Goal: Information Seeking & Learning: Learn about a topic

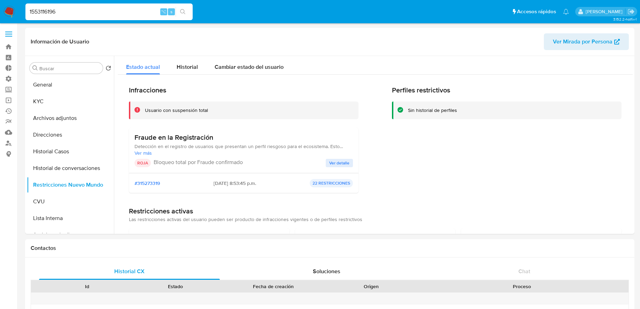
select select "10"
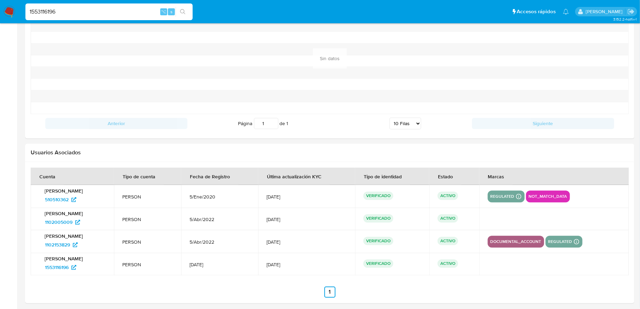
scroll to position [282, 0]
click at [133, 14] on input "1553116196" at bounding box center [108, 11] width 167 height 9
paste input "30992007"
type input "30992007"
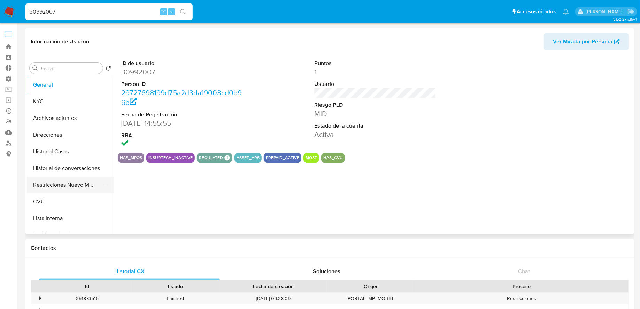
click at [76, 186] on button "Restricciones Nuevo Mundo" at bounding box center [67, 185] width 81 height 17
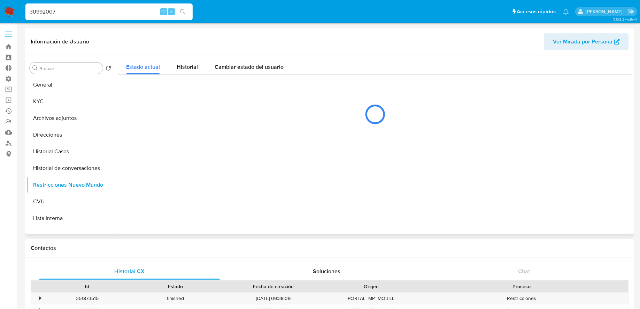
select select "10"
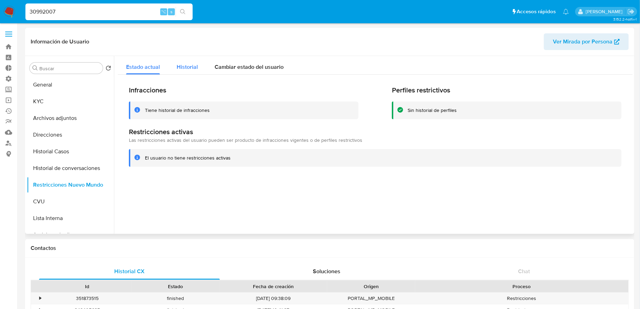
click at [190, 68] on span "Historial" at bounding box center [187, 67] width 21 height 8
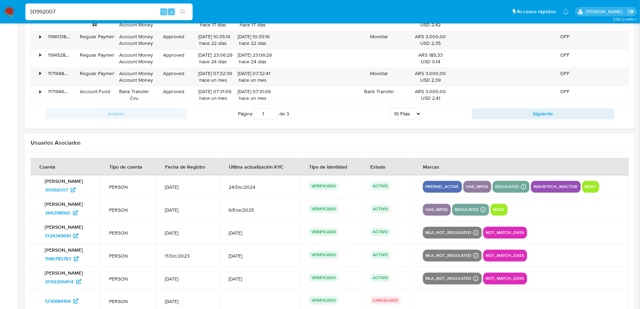
scroll to position [831, 0]
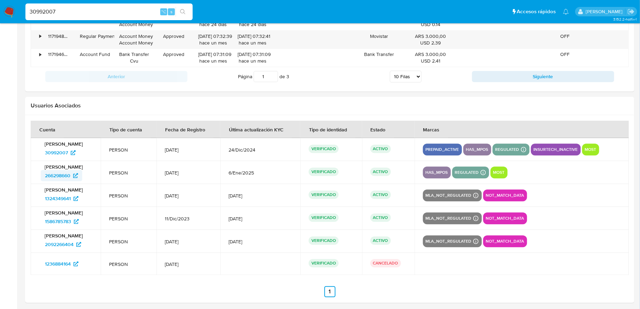
click at [62, 174] on span "266298660" at bounding box center [57, 175] width 25 height 11
click at [68, 194] on span "1324349641" at bounding box center [58, 198] width 26 height 11
click at [70, 219] on span "1586785783" at bounding box center [58, 221] width 26 height 11
click at [60, 241] on span "2092266404" at bounding box center [59, 244] width 29 height 11
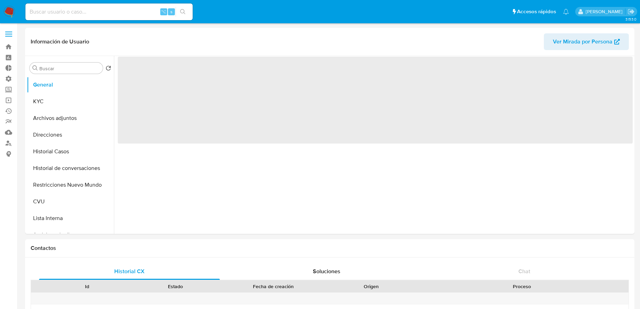
select select "10"
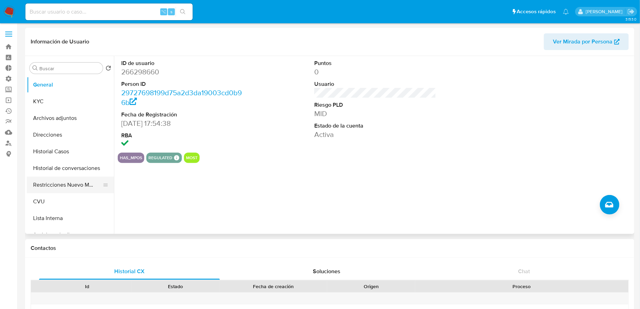
click at [52, 185] on button "Restricciones Nuevo Mundo" at bounding box center [67, 185] width 81 height 17
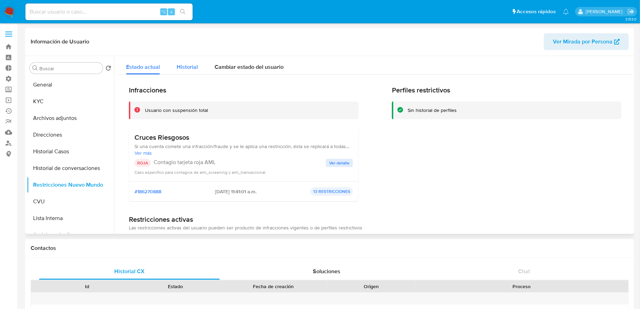
click at [177, 71] on span "Historial" at bounding box center [187, 67] width 21 height 8
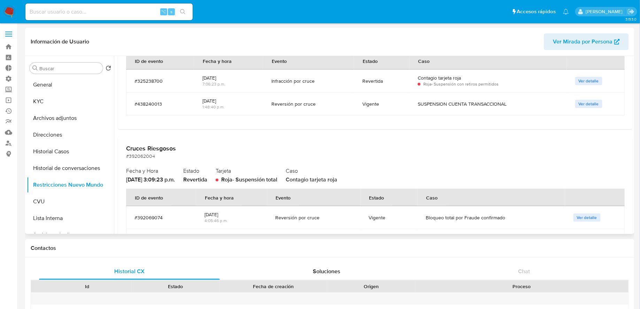
scroll to position [107, 0]
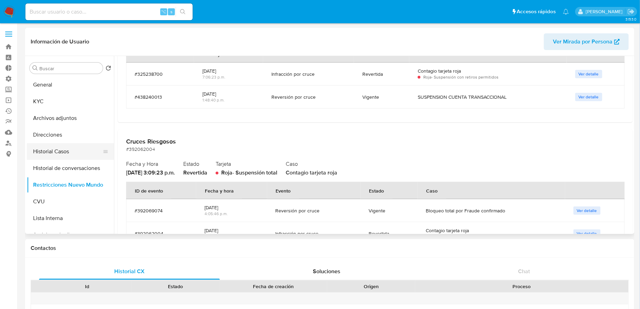
click at [68, 145] on button "Historial Casos" at bounding box center [67, 151] width 81 height 17
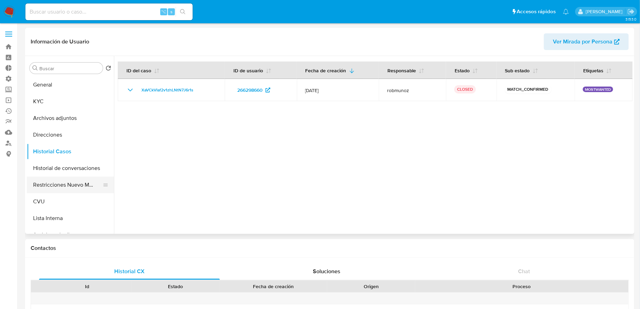
click at [71, 183] on button "Restricciones Nuevo Mundo" at bounding box center [67, 185] width 81 height 17
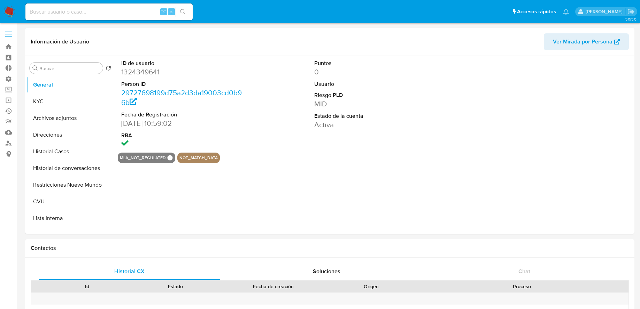
select select "10"
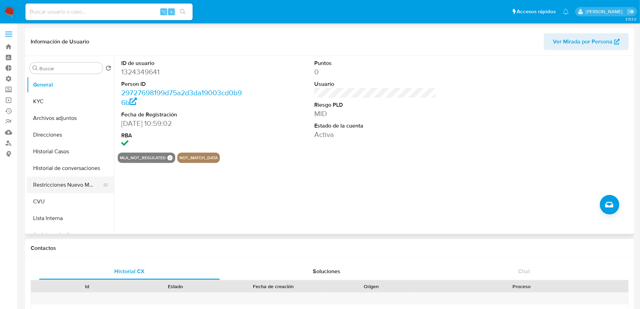
click at [72, 185] on button "Restricciones Nuevo Mundo" at bounding box center [67, 185] width 81 height 17
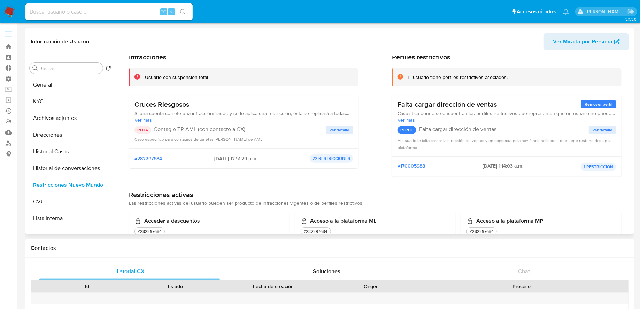
scroll to position [39, 0]
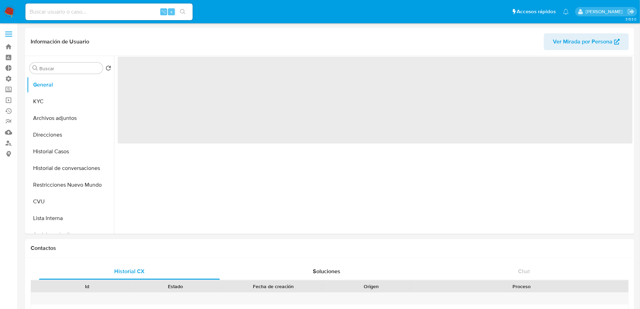
select select "10"
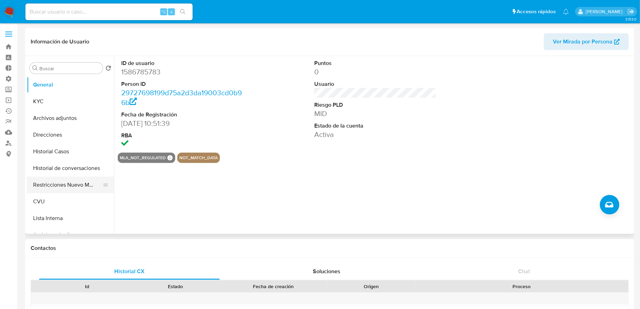
click at [69, 178] on button "Restricciones Nuevo Mundo" at bounding box center [67, 185] width 81 height 17
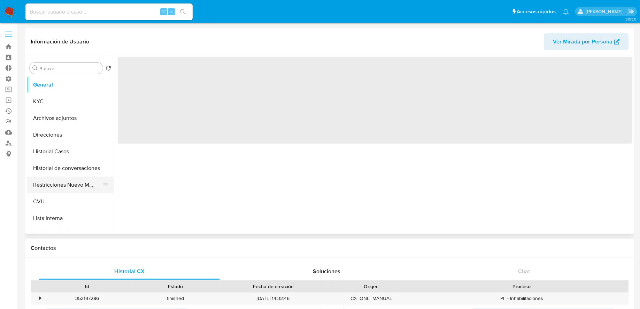
click at [79, 183] on button "Restricciones Nuevo Mundo" at bounding box center [67, 185] width 81 height 17
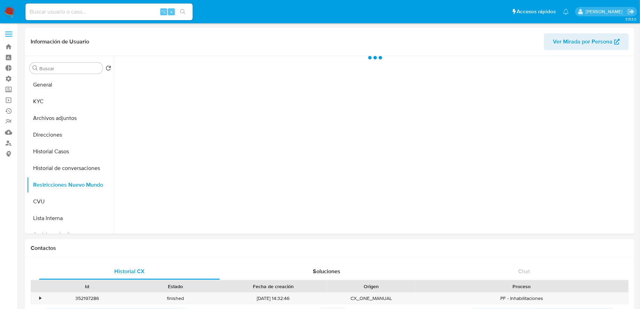
select select "10"
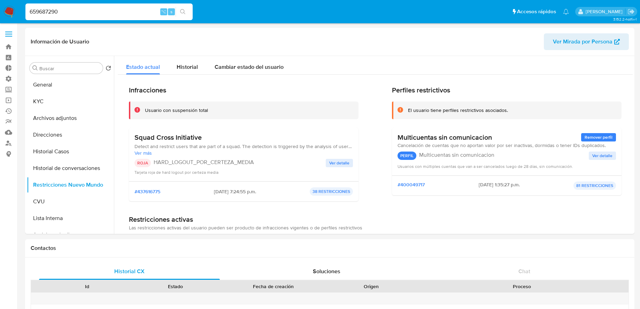
select select "10"
click at [10, 78] on label "Administración" at bounding box center [41, 78] width 83 height 11
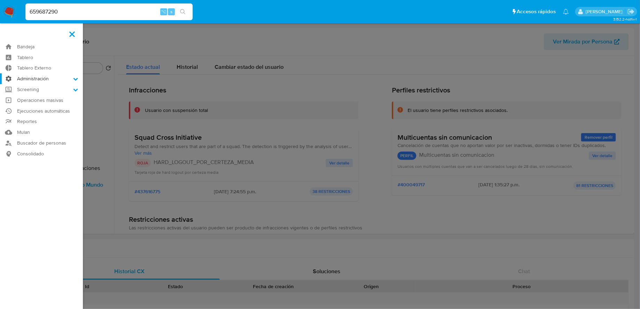
click at [0, 0] on input "Administración" at bounding box center [0, 0] width 0 height 0
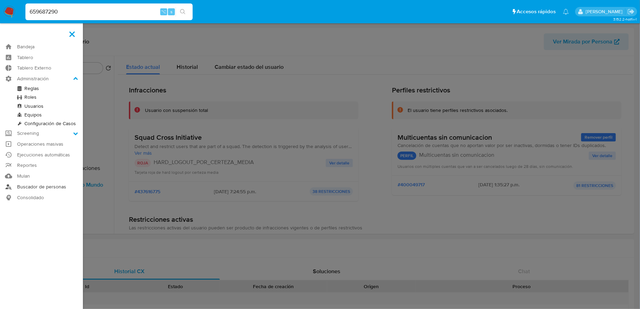
click at [29, 187] on link "Buscador de personas" at bounding box center [41, 187] width 83 height 11
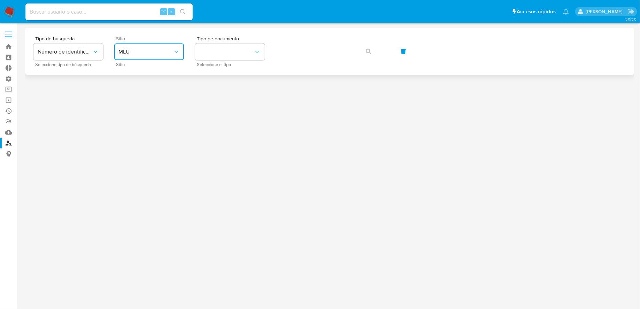
click at [159, 58] on button "MLU" at bounding box center [149, 52] width 70 height 17
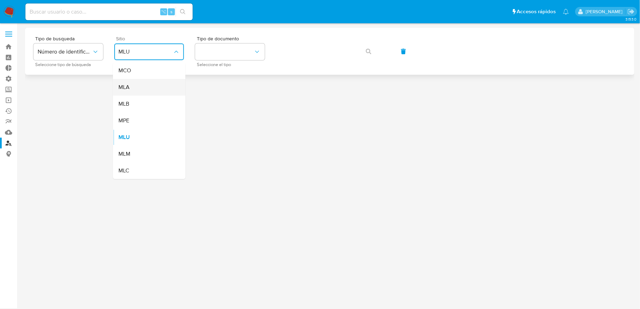
click at [151, 84] on div "MLA" at bounding box center [146, 87] width 57 height 17
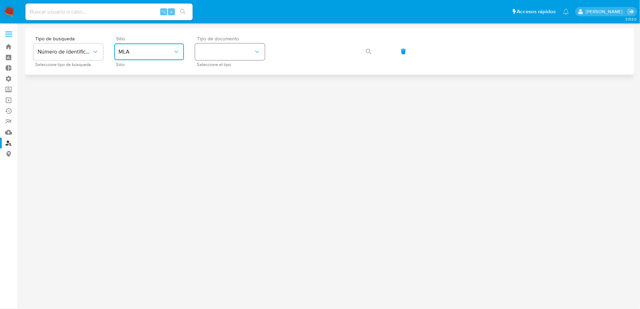
click at [226, 58] on button "identificationType" at bounding box center [230, 52] width 70 height 17
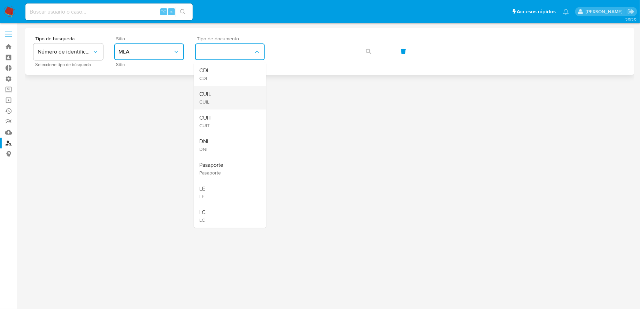
click at [226, 94] on div "CUIL CUIL" at bounding box center [227, 98] width 57 height 24
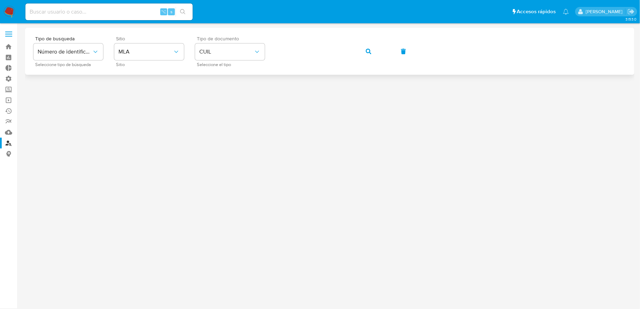
click at [371, 52] on button "button" at bounding box center [368, 51] width 24 height 17
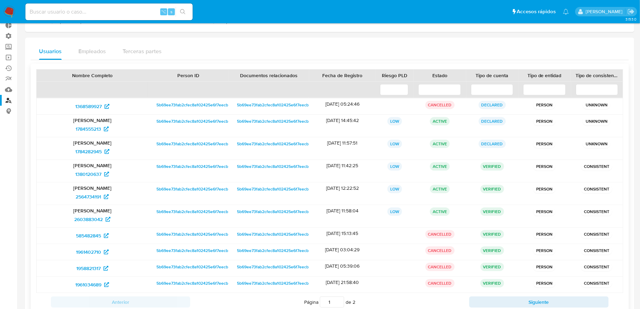
scroll to position [64, 0]
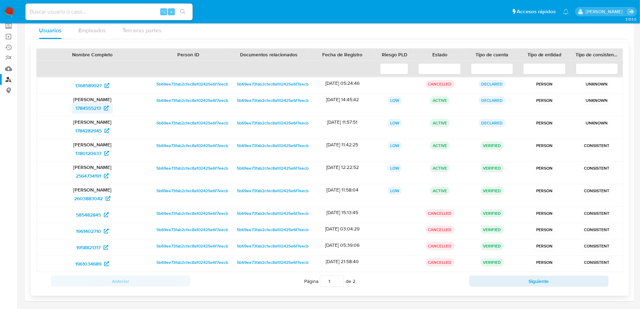
click at [97, 109] on span "1784555213" at bounding box center [88, 108] width 25 height 11
click at [82, 133] on span "1784282945" at bounding box center [88, 130] width 26 height 11
click at [85, 150] on span "1380120637" at bounding box center [88, 153] width 26 height 11
click at [98, 174] on span "2564734191" at bounding box center [88, 176] width 25 height 11
click at [79, 195] on span "2603883042" at bounding box center [88, 198] width 29 height 11
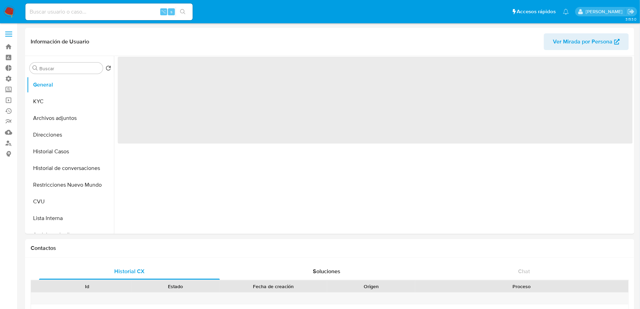
select select "10"
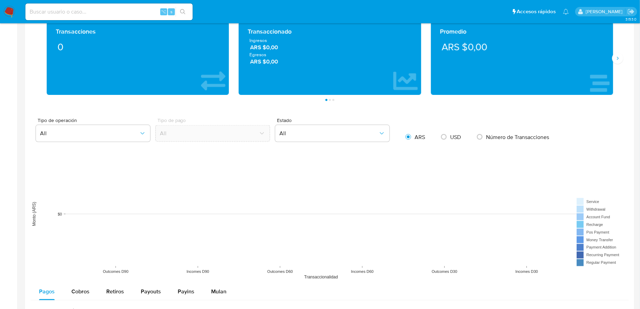
scroll to position [353, 0]
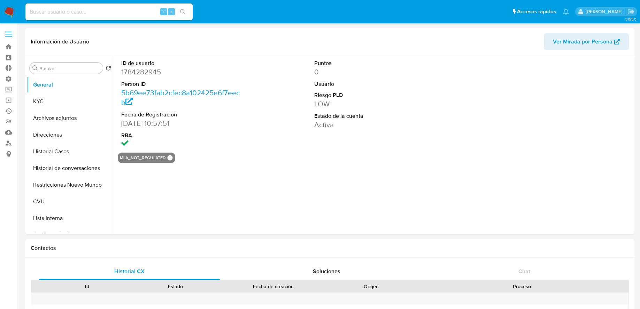
select select "10"
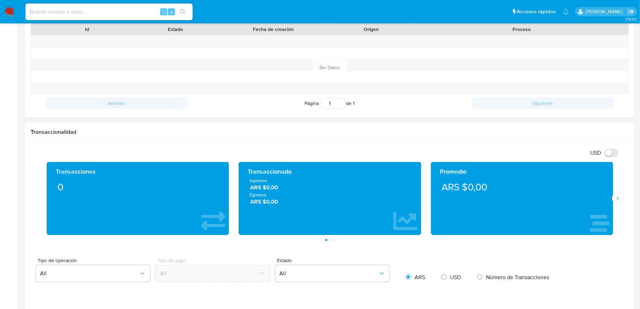
scroll to position [327, 0]
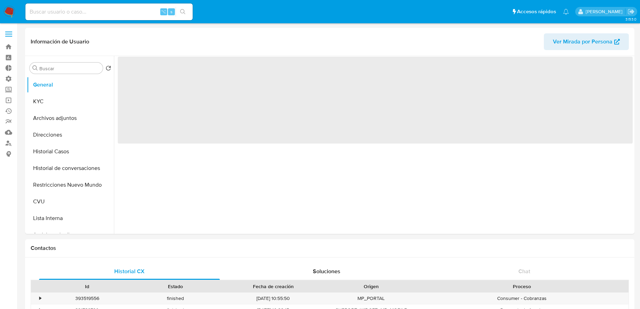
select select "10"
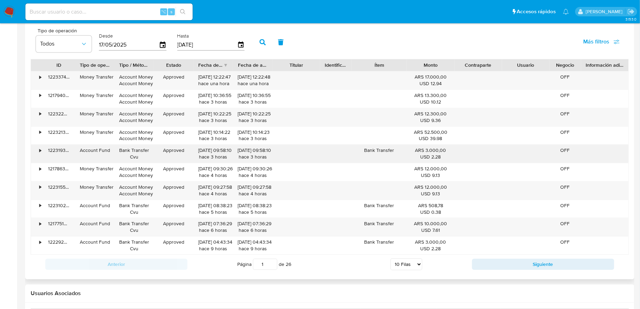
scroll to position [589, 0]
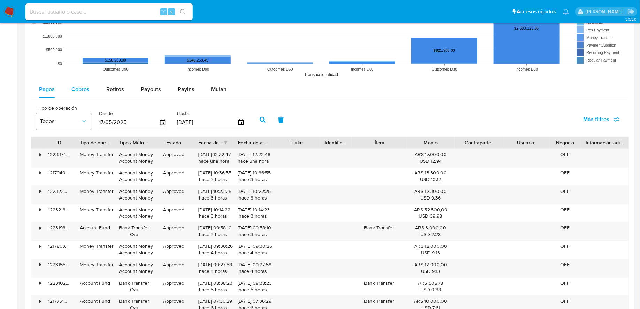
click at [85, 95] on div "Cobros" at bounding box center [80, 89] width 18 height 17
select select "10"
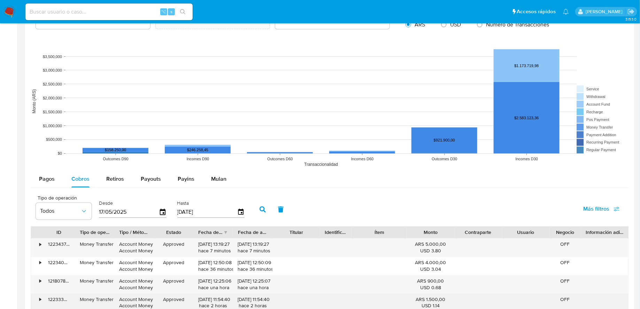
scroll to position [495, 0]
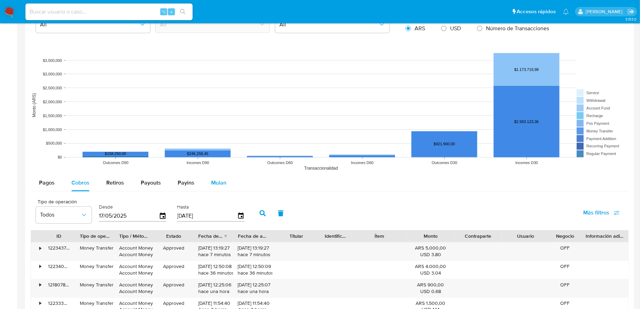
click at [225, 182] on button "Mulan" at bounding box center [219, 183] width 32 height 17
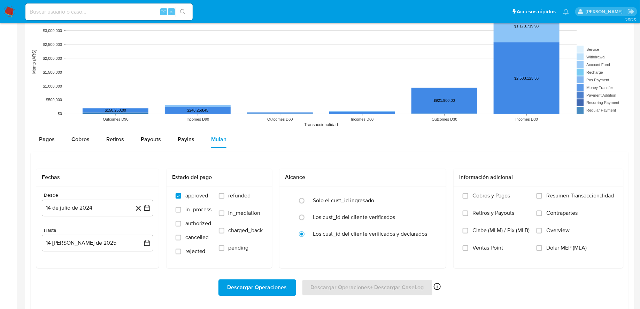
scroll to position [588, 0]
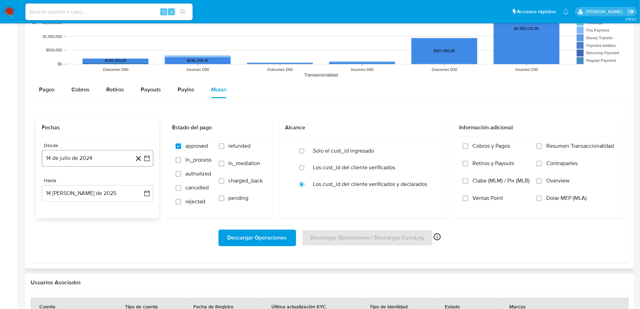
click at [149, 159] on icon "button" at bounding box center [147, 159] width 6 height 6
click at [57, 182] on icon "Mes anterior" at bounding box center [54, 184] width 8 height 8
click at [57, 183] on icon "Mes anterior" at bounding box center [54, 184] width 8 height 8
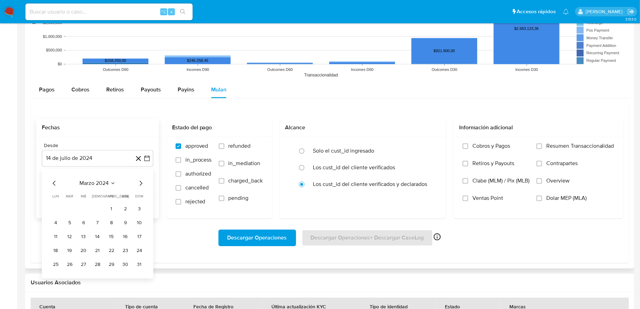
click at [57, 183] on icon "Mes anterior" at bounding box center [54, 184] width 8 height 8
click at [59, 210] on button "1" at bounding box center [55, 209] width 11 height 11
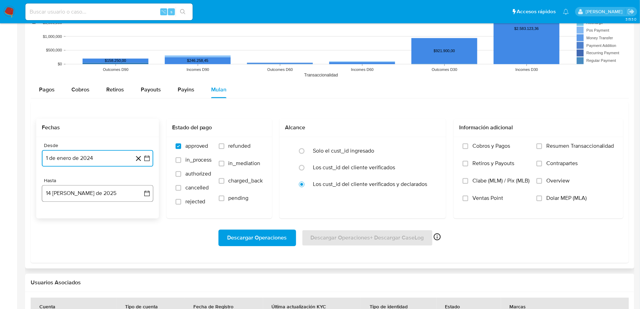
click at [149, 194] on icon "button" at bounding box center [146, 193] width 7 height 7
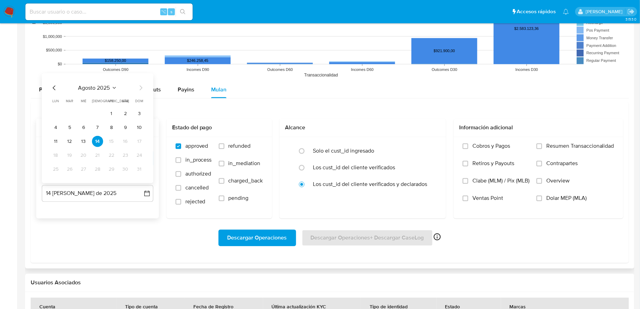
click at [55, 89] on icon "Mes anterior" at bounding box center [54, 88] width 3 height 5
click at [96, 167] on button "31" at bounding box center [97, 169] width 11 height 11
click at [99, 230] on div "Descargar Operaciones Descargar Operaciones + Descargar CaseLog Habilitado solo…" at bounding box center [329, 238] width 587 height 17
click at [272, 238] on span "Descargar Operaciones" at bounding box center [257, 238] width 60 height 15
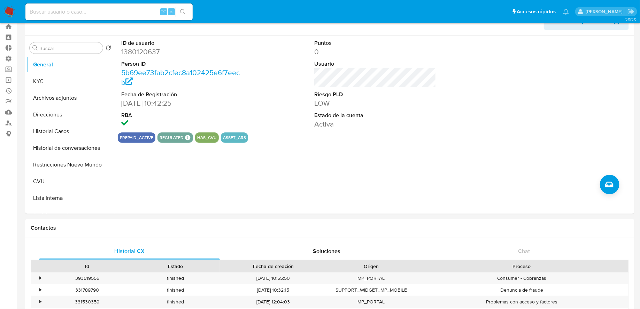
scroll to position [0, 0]
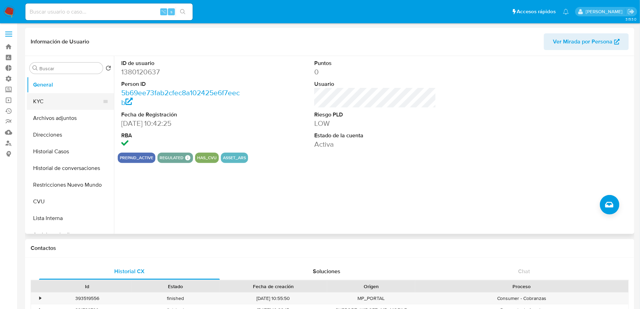
click at [57, 103] on button "KYC" at bounding box center [67, 101] width 81 height 17
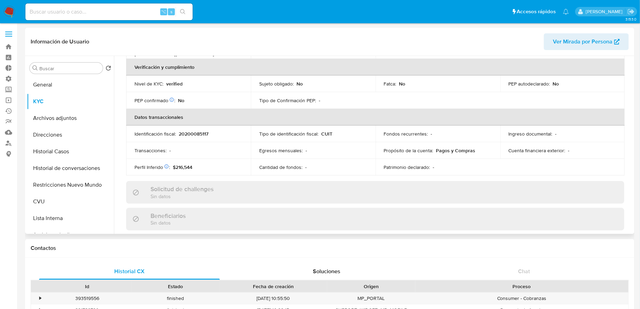
scroll to position [191, 0]
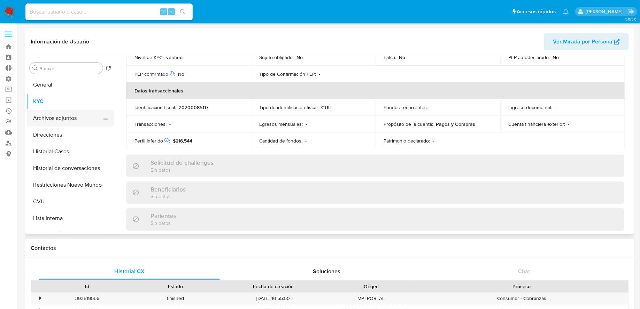
click at [58, 120] on button "Archivos adjuntos" at bounding box center [67, 118] width 81 height 17
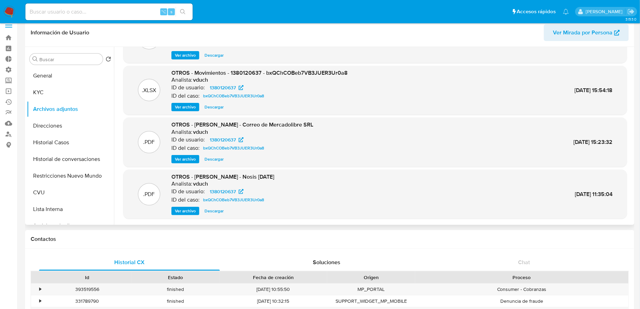
scroll to position [0, 0]
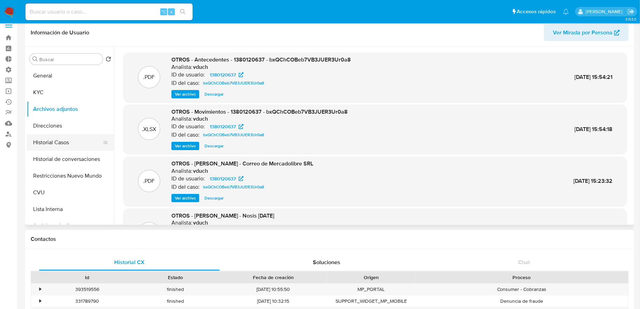
click at [61, 142] on button "Historial Casos" at bounding box center [67, 142] width 81 height 17
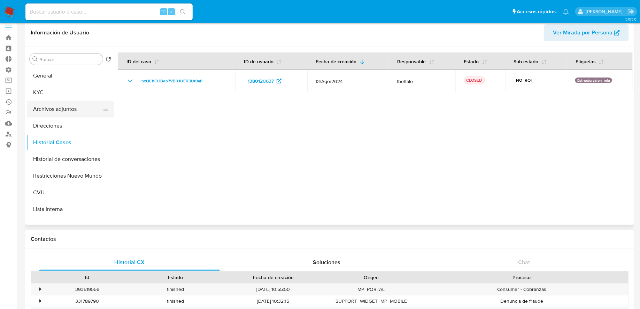
click at [60, 107] on button "Archivos adjuntos" at bounding box center [67, 109] width 81 height 17
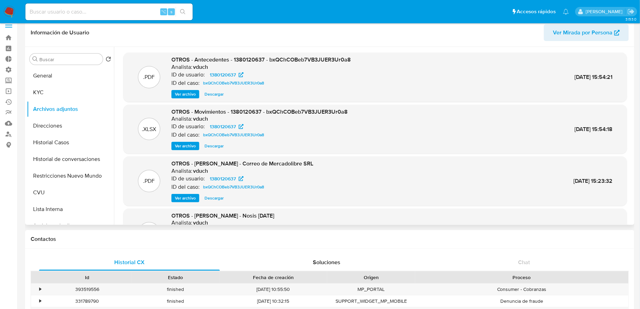
click at [183, 94] on span "Ver archivo" at bounding box center [185, 94] width 21 height 7
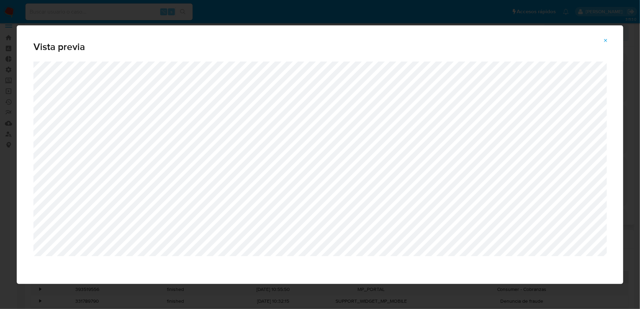
click at [605, 38] on icon "Attachment preview" at bounding box center [606, 41] width 6 height 6
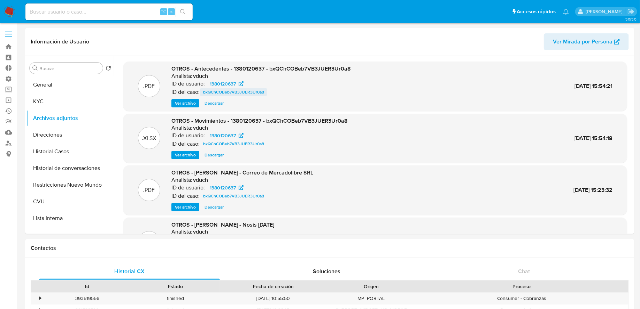
click at [245, 93] on span "bxQChCOBeb7VB3JUER3Ur0a8" at bounding box center [233, 92] width 61 height 8
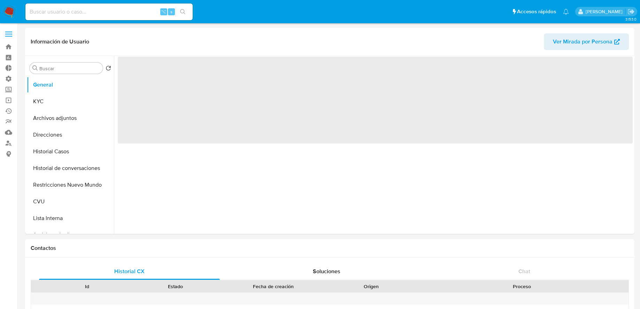
select select "10"
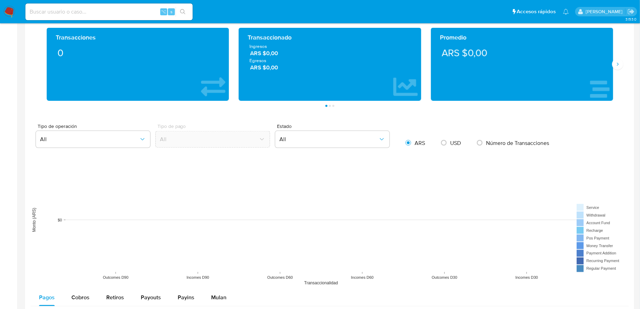
scroll to position [345, 0]
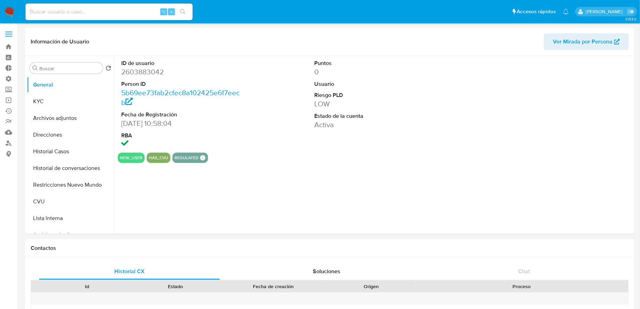
select select "10"
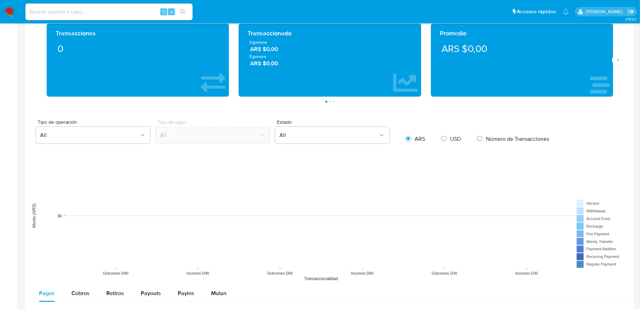
scroll to position [381, 0]
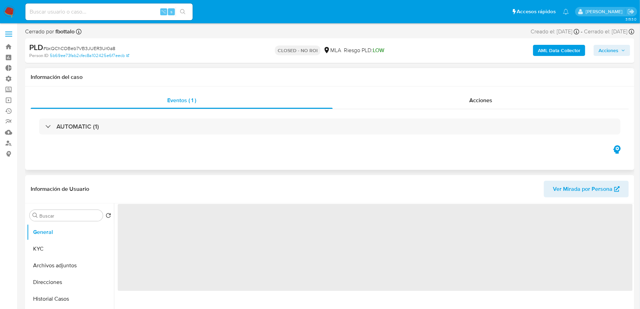
click at [362, 85] on div "Información del caso" at bounding box center [329, 77] width 609 height 18
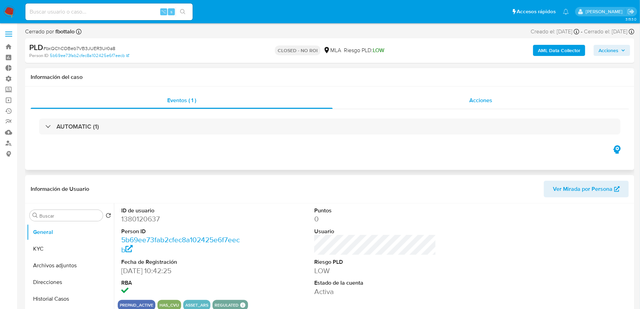
click at [361, 95] on div "Acciones" at bounding box center [480, 100] width 296 height 17
select select "10"
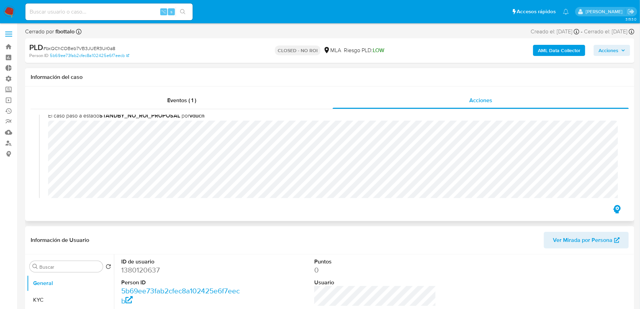
scroll to position [104, 0]
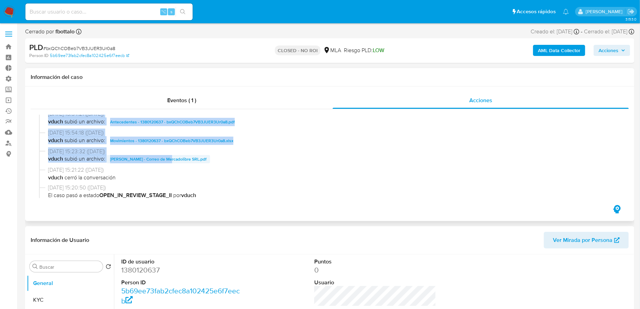
click at [166, 156] on div "[DATE] 15:25:14 ([DATE]) El caso pasó a estado CLOSED_NO_ROI por fbottalo [DATE…" at bounding box center [329, 157] width 581 height 84
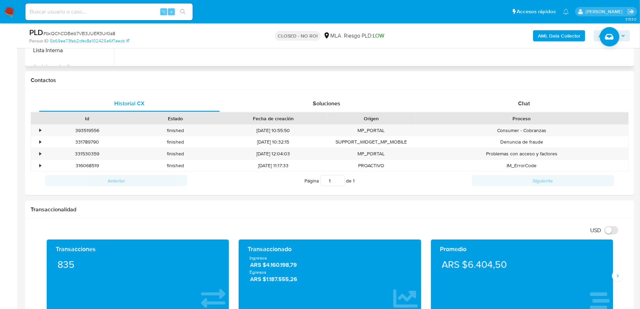
scroll to position [25, 0]
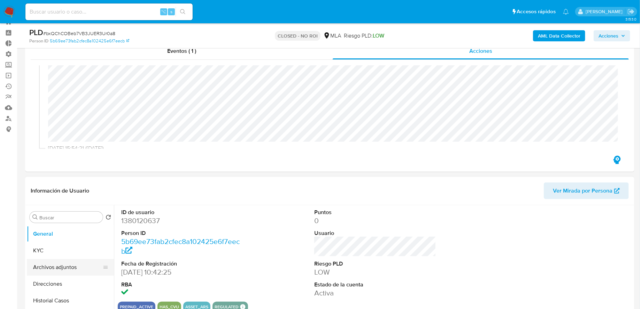
click at [70, 266] on button "Archivos adjuntos" at bounding box center [67, 267] width 81 height 17
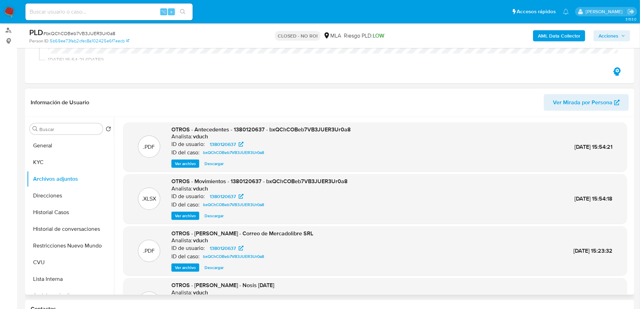
scroll to position [118, 0]
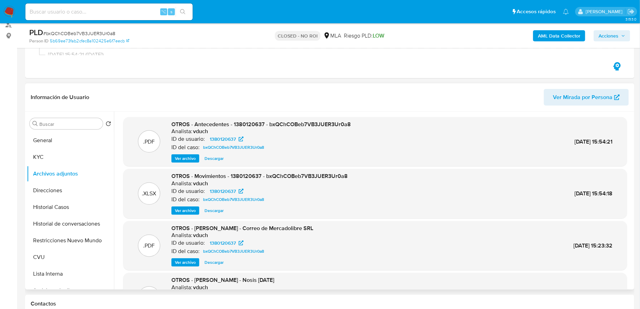
click at [218, 209] on span "Descargar" at bounding box center [213, 210] width 19 height 7
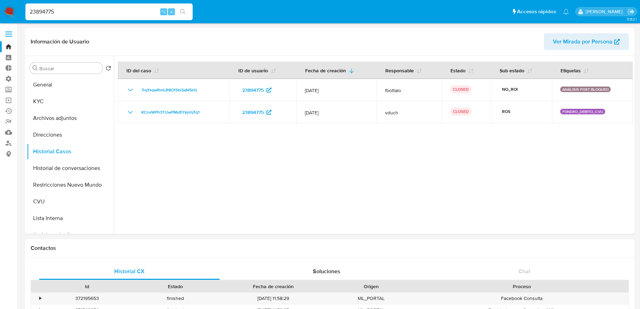
select select "10"
click at [102, 13] on input "23894775" at bounding box center [108, 11] width 167 height 9
paste input "420774269"
type input "420774269"
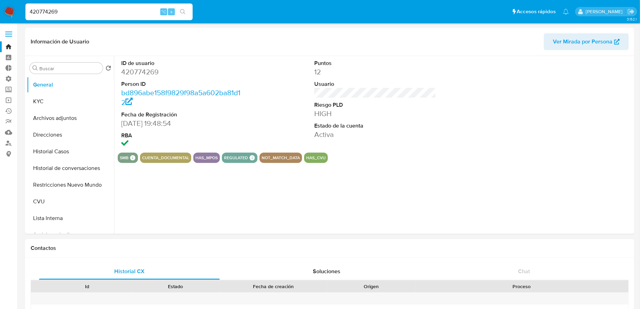
select select "10"
click at [52, 101] on button "KYC" at bounding box center [67, 101] width 81 height 17
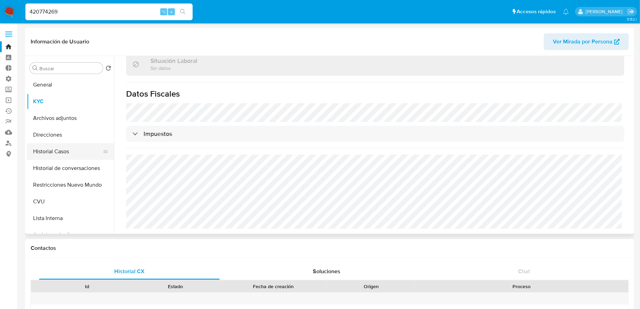
click at [53, 147] on button "Historial Casos" at bounding box center [67, 151] width 81 height 17
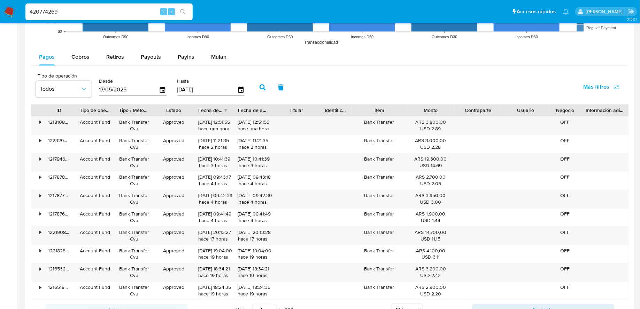
scroll to position [775, 0]
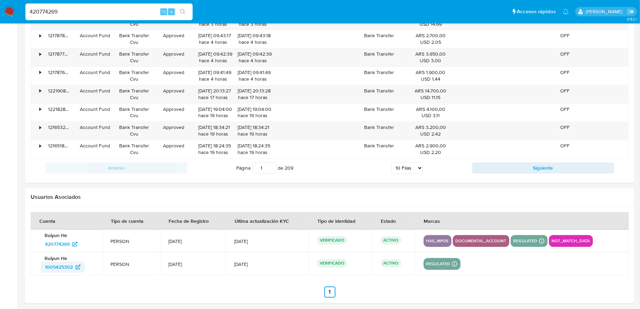
click at [62, 266] on span "1005425302" at bounding box center [59, 267] width 28 height 11
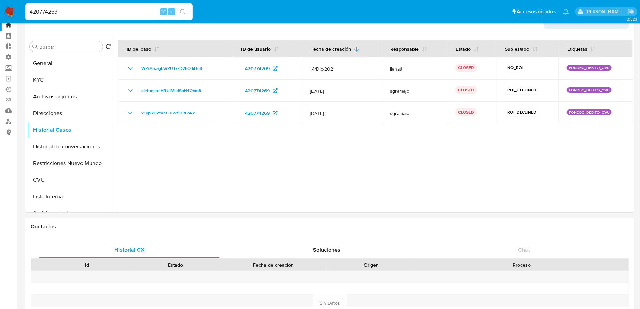
scroll to position [0, 0]
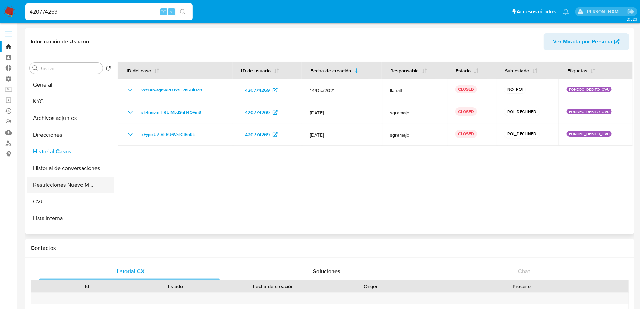
click at [57, 184] on button "Restricciones Nuevo Mundo" at bounding box center [67, 185] width 81 height 17
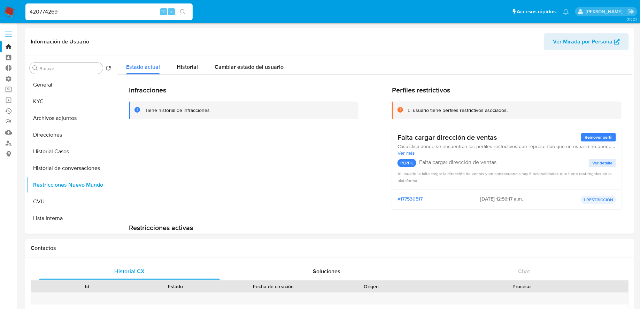
click at [110, 10] on input "420774269" at bounding box center [108, 11] width 167 height 9
paste input "PM20240912224143"
type input "PM20240912224143"
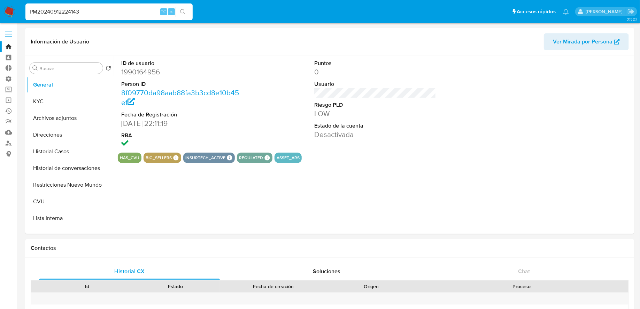
select select "10"
click at [77, 101] on button "KYC" at bounding box center [67, 101] width 81 height 17
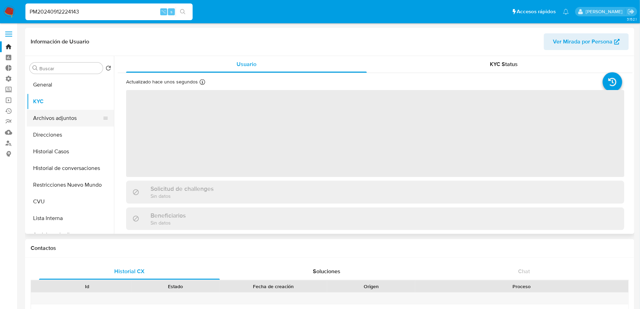
click at [60, 118] on button "Archivos adjuntos" at bounding box center [67, 118] width 81 height 17
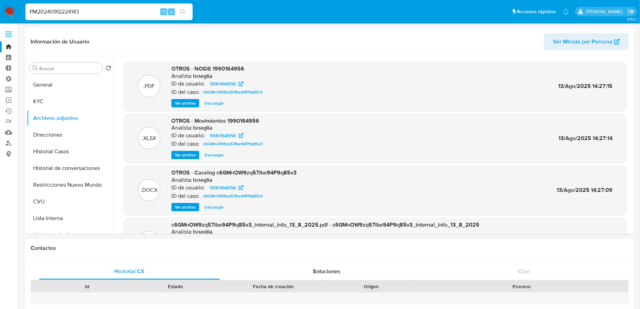
click at [110, 14] on input "PM20240912224143" at bounding box center [108, 11] width 167 height 9
paste input "'23958957769', '20958308486', '20366140051', '20277481716', '20443231936', '274…"
click at [45, 15] on input "PM20240912224143" at bounding box center [108, 11] width 167 height 9
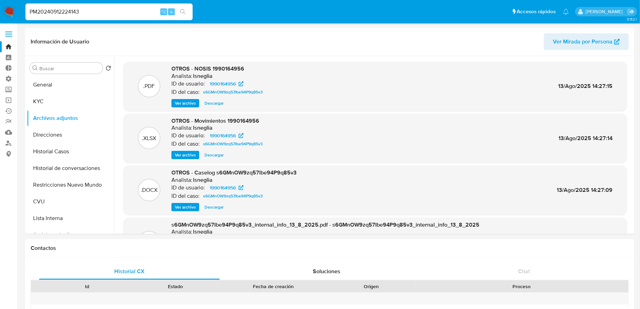
paste input "2249518036"
type input "2249518036"
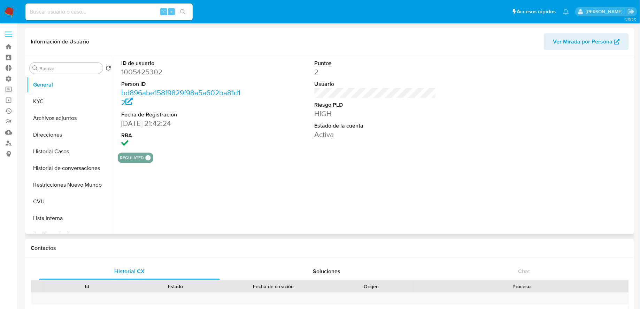
select select "10"
click at [69, 164] on button "Historial de conversaciones" at bounding box center [67, 168] width 81 height 17
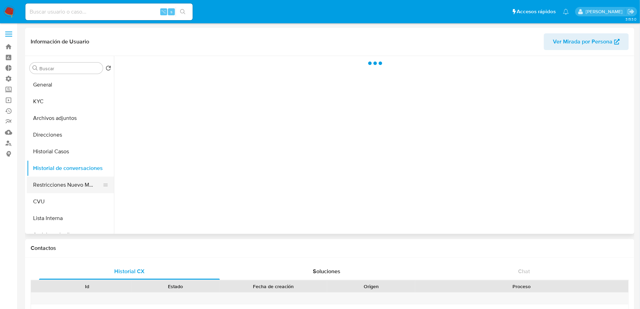
click at [62, 183] on button "Restricciones Nuevo Mundo" at bounding box center [67, 185] width 81 height 17
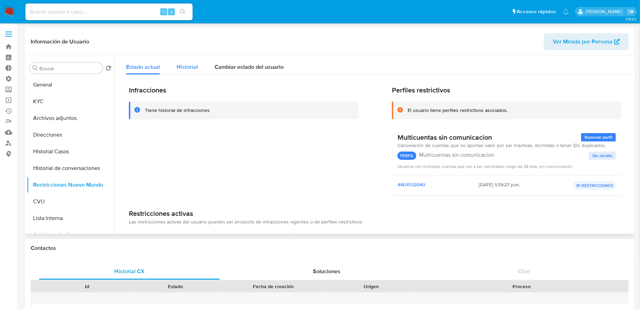
click at [181, 63] on span "Historial" at bounding box center [187, 67] width 21 height 8
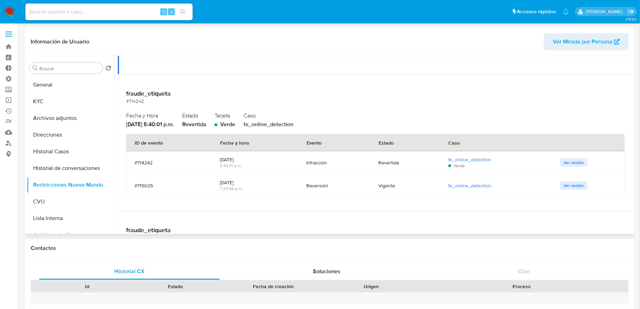
scroll to position [693, 0]
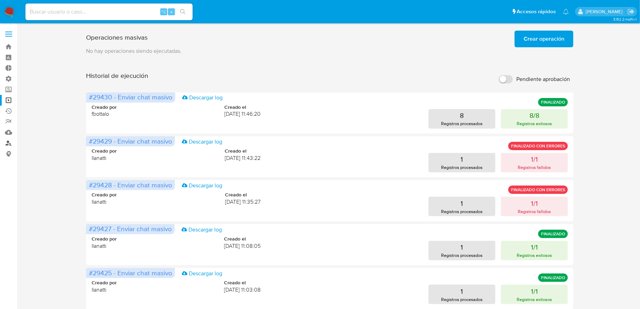
click at [9, 146] on link "Buscador de personas" at bounding box center [41, 143] width 83 height 11
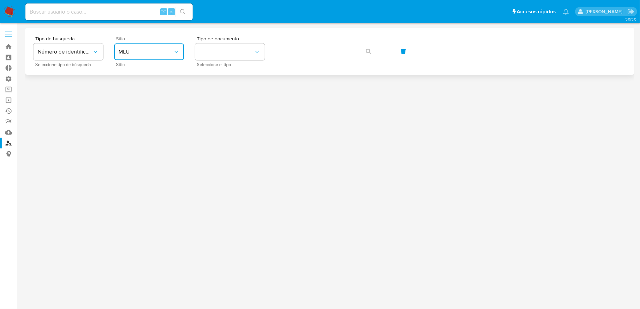
click at [164, 58] on button "MLU" at bounding box center [149, 52] width 70 height 17
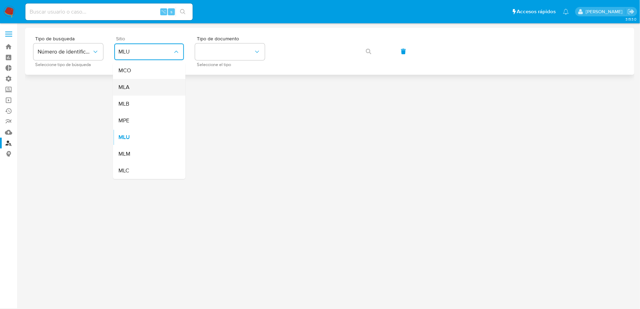
click at [164, 90] on div "MLA" at bounding box center [146, 87] width 57 height 17
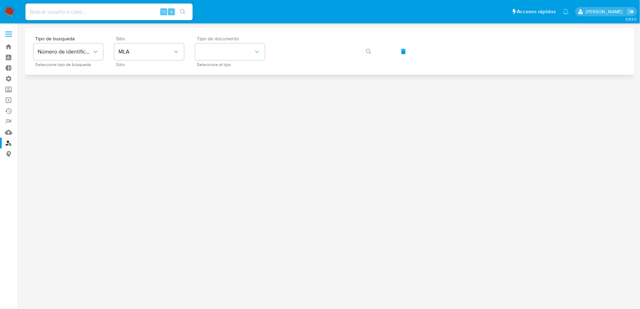
click at [216, 64] on span "Seleccione el tipo" at bounding box center [232, 64] width 70 height 3
click at [216, 60] on button "identificationType" at bounding box center [230, 52] width 70 height 17
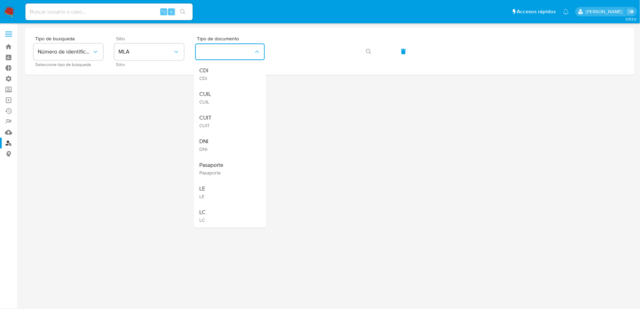
click at [219, 95] on div "CUIL CUIL" at bounding box center [227, 98] width 57 height 24
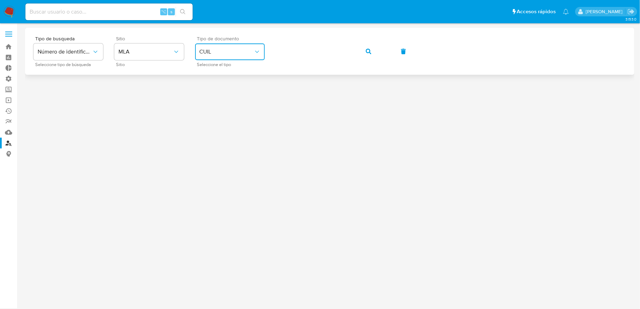
click at [241, 50] on div "Tipo de busqueda Número de identificación Seleccione tipo de búsqueda Sitio MLA…" at bounding box center [329, 51] width 592 height 30
click at [367, 49] on icon "button" at bounding box center [369, 52] width 6 height 6
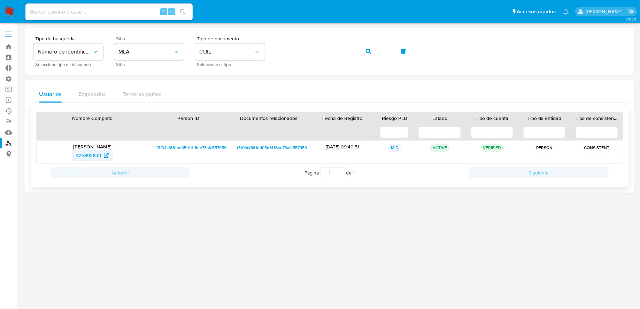
click at [91, 157] on span "425893833" at bounding box center [88, 155] width 25 height 11
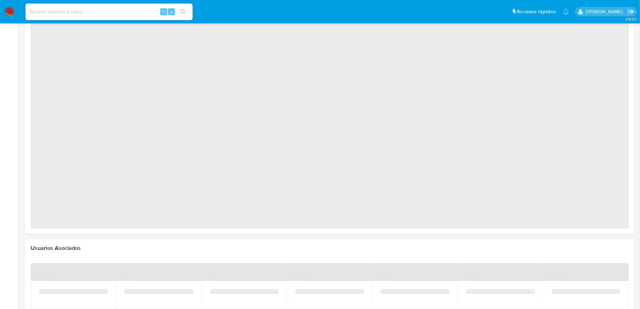
scroll to position [504, 0]
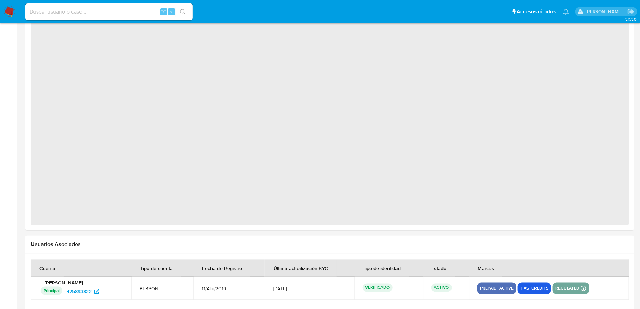
select select "10"
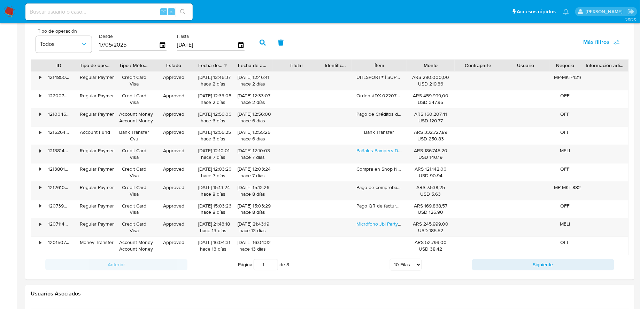
scroll to position [647, 0]
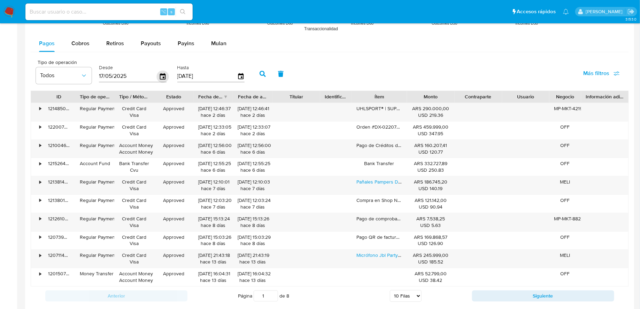
click at [160, 73] on icon "button" at bounding box center [163, 76] width 6 height 6
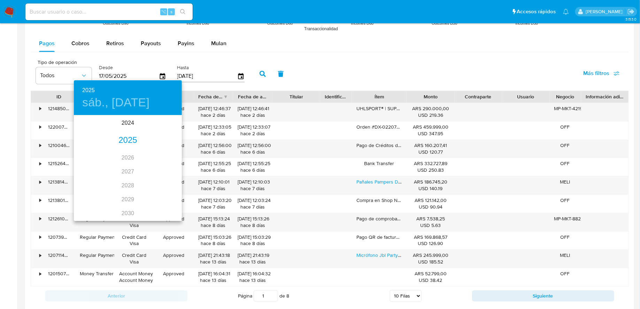
click at [130, 142] on div "2025" at bounding box center [128, 141] width 108 height 14
click at [96, 157] on div "abr." at bounding box center [92, 155] width 36 height 26
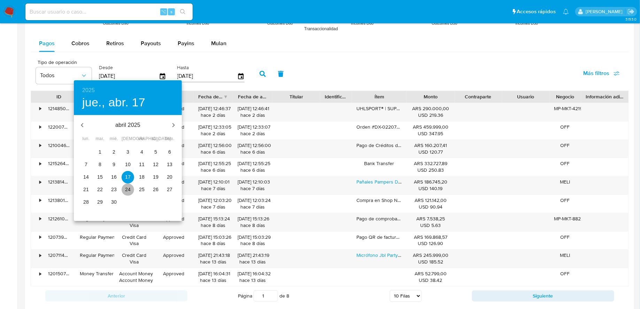
click at [124, 189] on span "24" at bounding box center [127, 189] width 13 height 7
type input "24/04/2025"
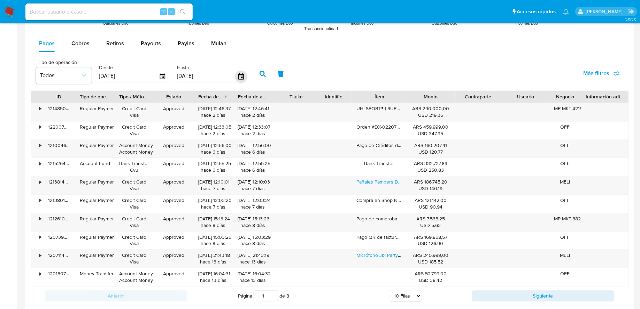
click at [238, 73] on icon "button" at bounding box center [241, 76] width 6 height 6
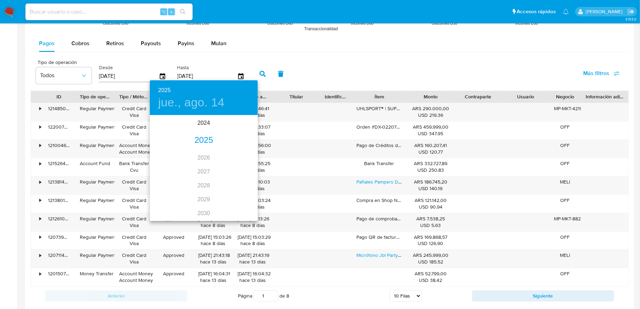
click at [201, 140] on div "2025" at bounding box center [204, 141] width 108 height 14
click at [170, 158] on div "abr." at bounding box center [168, 155] width 36 height 26
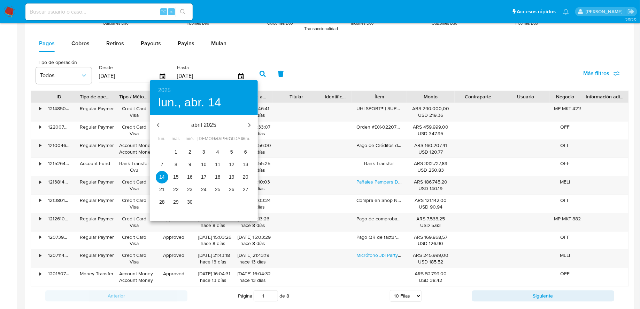
click at [235, 187] on span "26" at bounding box center [231, 189] width 13 height 7
type input "26/04/2025"
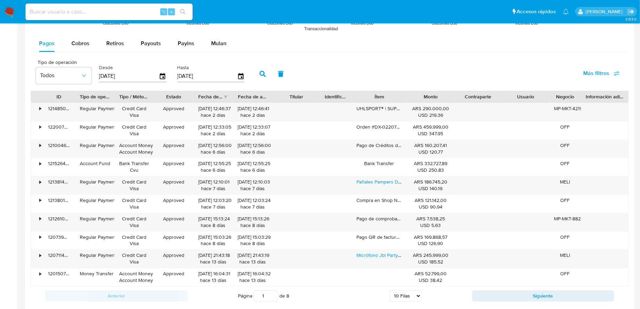
click at [262, 74] on button "button" at bounding box center [262, 73] width 18 height 17
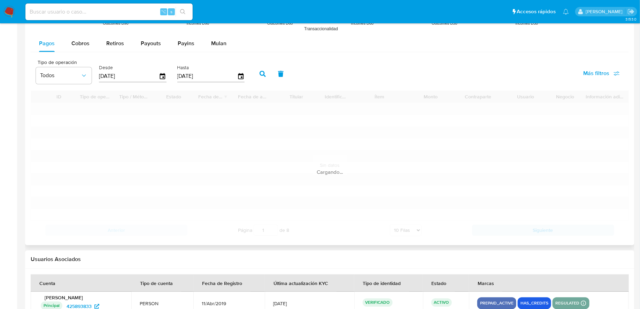
scroll to position [624, 0]
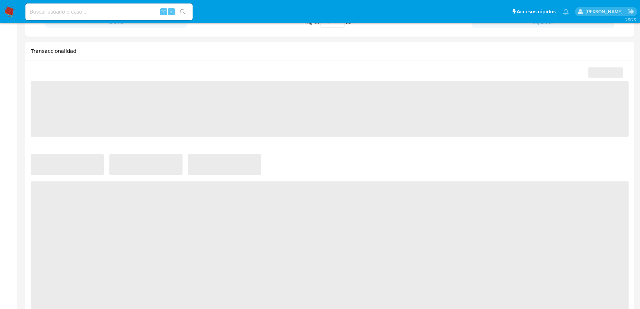
select select "10"
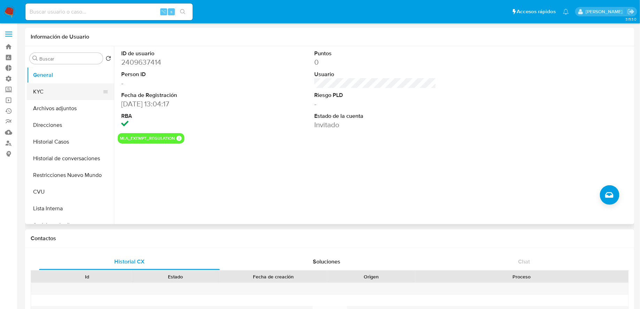
click at [57, 94] on button "KYC" at bounding box center [67, 92] width 81 height 17
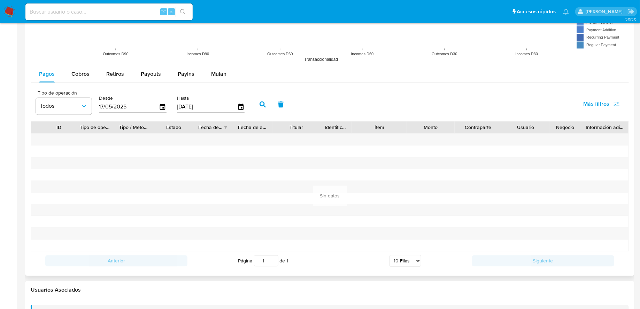
scroll to position [586, 0]
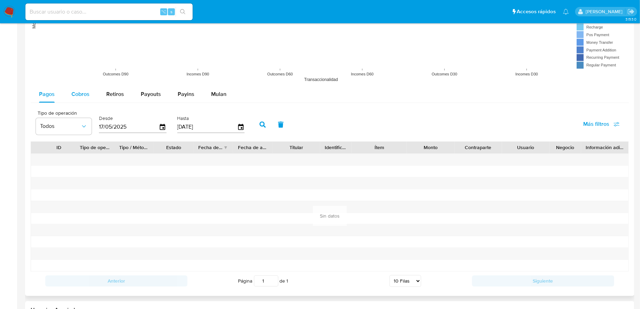
click at [75, 97] on div "Cobros" at bounding box center [80, 94] width 18 height 17
select select "10"
click at [117, 93] on span "Retiros" at bounding box center [115, 95] width 18 height 8
select select "10"
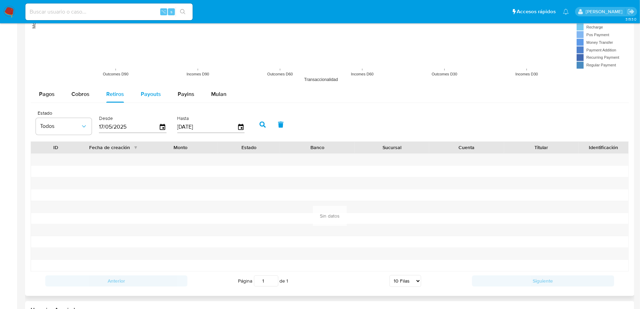
click at [147, 96] on span "Payouts" at bounding box center [151, 95] width 20 height 8
select select "10"
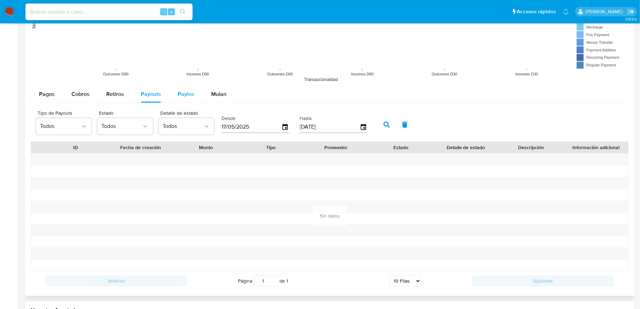
click at [182, 96] on span "Payins" at bounding box center [186, 95] width 17 height 8
select select "10"
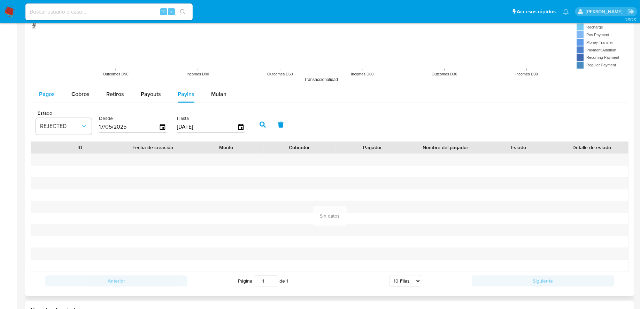
click at [54, 97] on button "Pagos" at bounding box center [47, 94] width 32 height 17
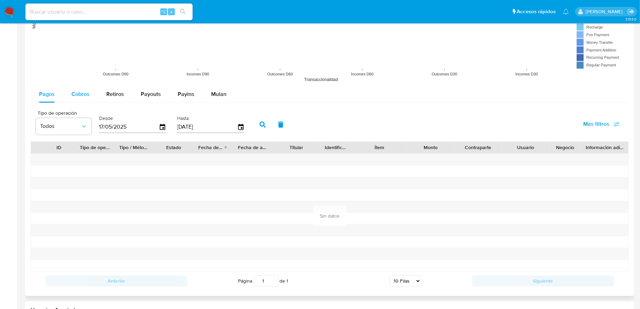
click at [75, 93] on span "Cobros" at bounding box center [80, 95] width 18 height 8
click at [49, 94] on span "Pagos" at bounding box center [47, 95] width 16 height 8
click at [160, 126] on icon "button" at bounding box center [163, 127] width 6 height 6
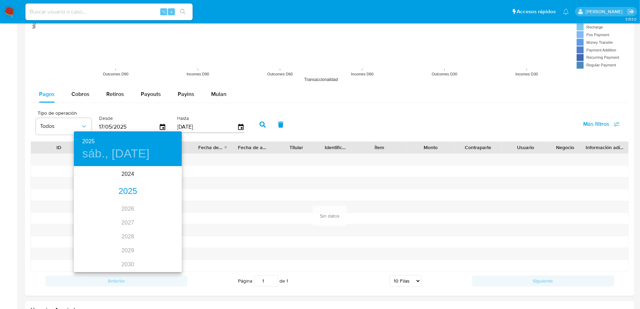
click at [134, 185] on div "2025" at bounding box center [128, 192] width 108 height 14
click at [94, 209] on div "abr." at bounding box center [92, 207] width 36 height 26
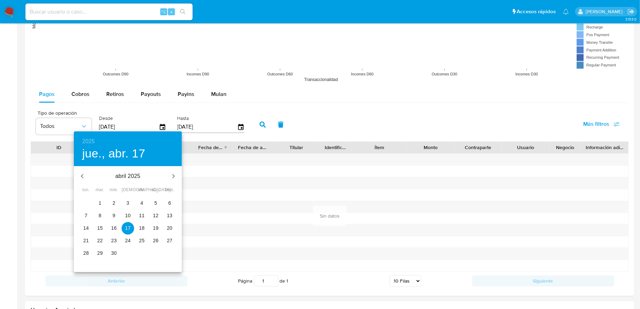
click at [99, 205] on p "1" at bounding box center [100, 203] width 3 height 7
type input "01/04/2025"
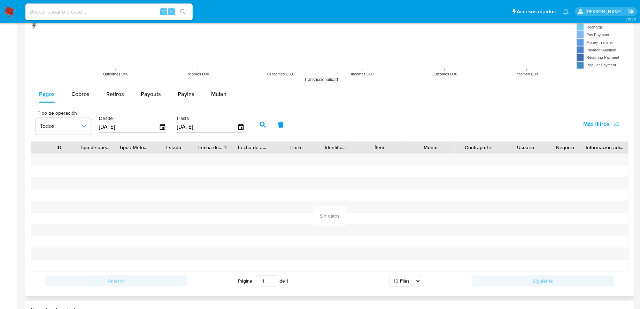
click at [231, 128] on input "[DATE]" at bounding box center [207, 127] width 60 height 11
click at [246, 129] on div "Tipo de operación Todos Desde 01/04/2025 Hasta 14/08/2025" at bounding box center [141, 124] width 219 height 28
click at [237, 129] on icon "button" at bounding box center [241, 127] width 12 height 12
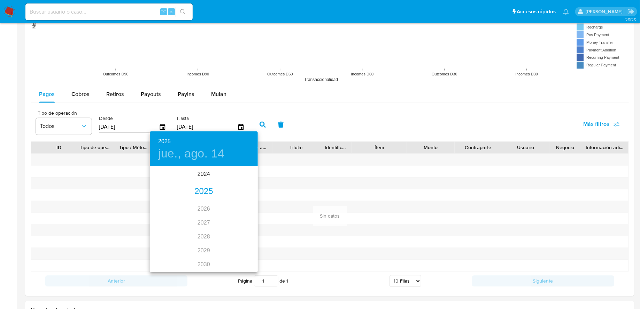
click at [204, 198] on div "2025" at bounding box center [204, 192] width 108 height 14
click at [169, 206] on div "abr." at bounding box center [168, 207] width 36 height 26
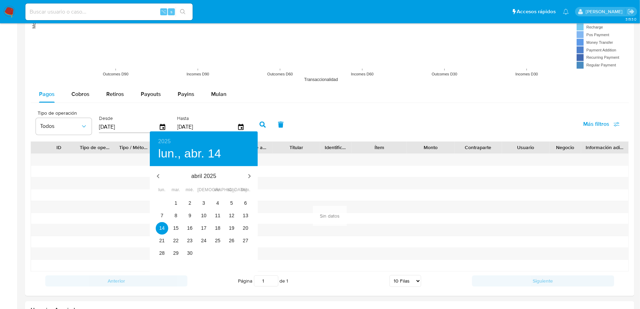
click at [196, 248] on div "30" at bounding box center [190, 254] width 14 height 13
type input "30/04/2025"
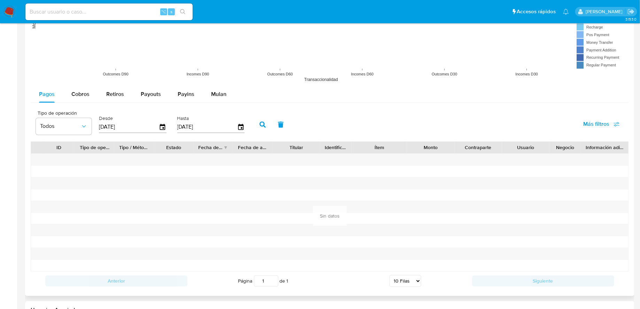
click at [258, 120] on button "button" at bounding box center [262, 125] width 18 height 17
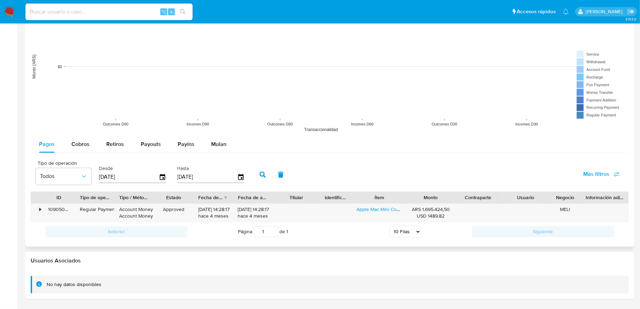
scroll to position [533, 0]
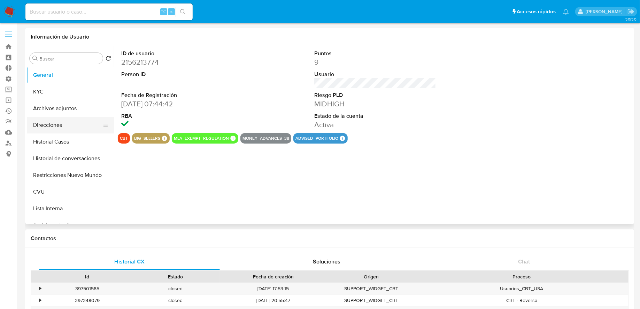
select select "10"
click at [91, 92] on button "KYC" at bounding box center [67, 92] width 81 height 17
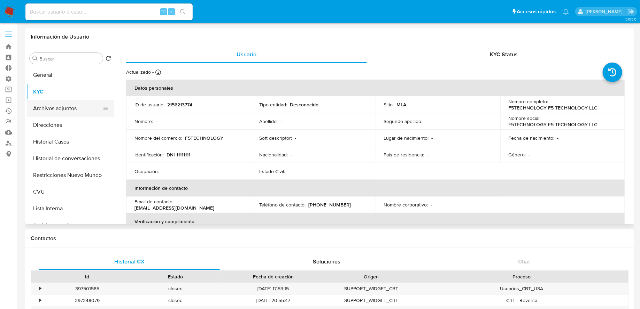
click at [92, 106] on button "Archivos adjuntos" at bounding box center [67, 108] width 81 height 17
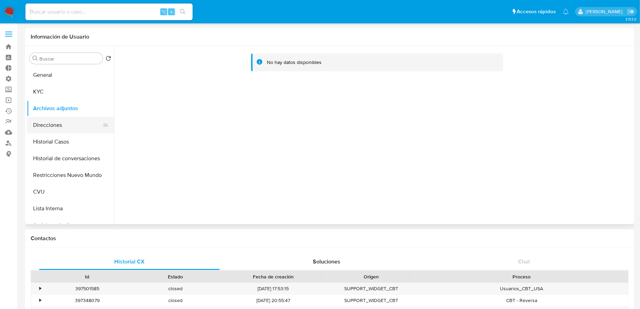
click at [77, 127] on button "Direcciones" at bounding box center [67, 125] width 81 height 17
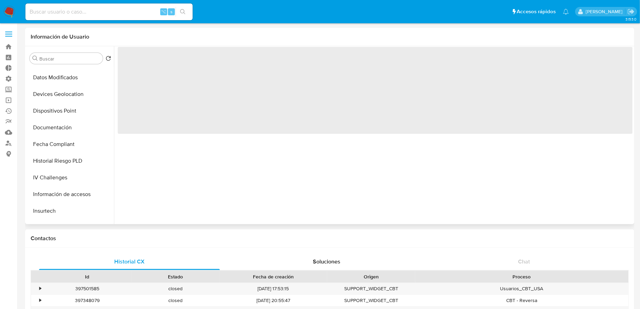
scroll to position [328, 0]
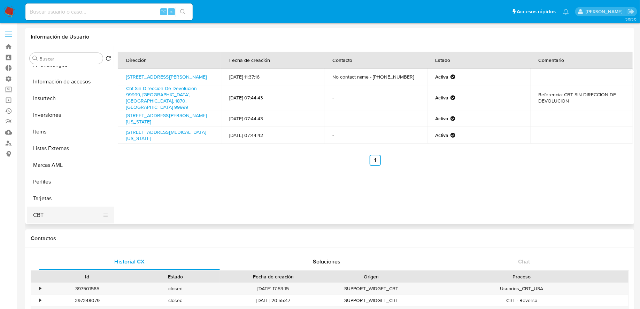
click at [65, 214] on button "CBT" at bounding box center [67, 215] width 81 height 17
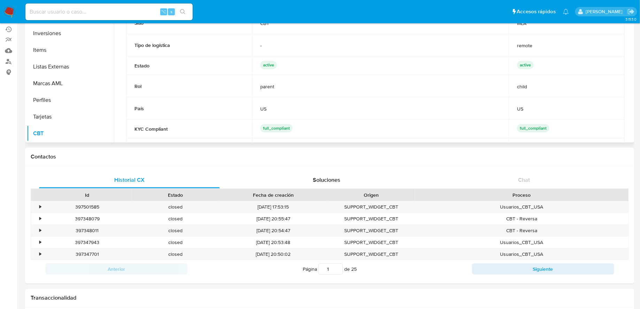
scroll to position [0, 0]
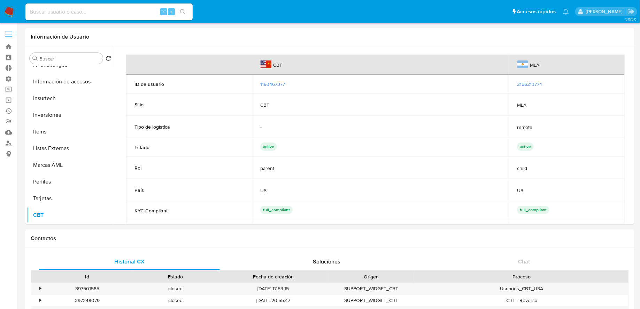
click at [122, 10] on input at bounding box center [108, 11] width 167 height 9
paste input "1527961912"
type input "1527961912"
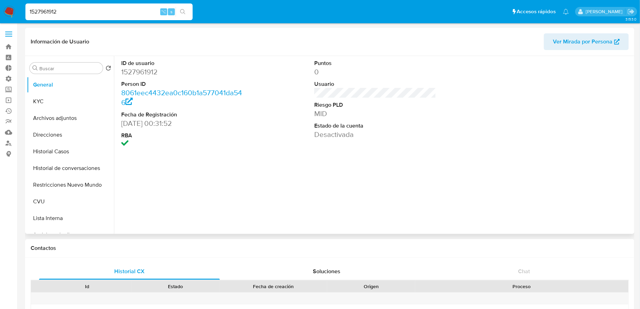
select select "10"
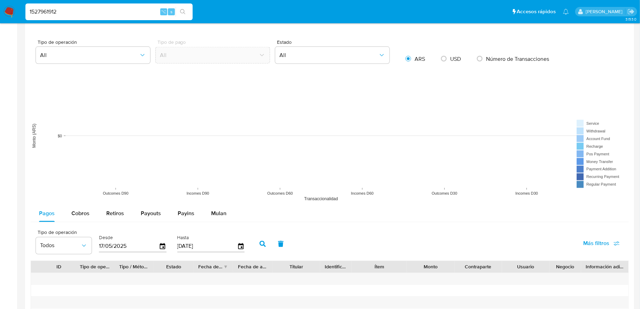
scroll to position [820, 0]
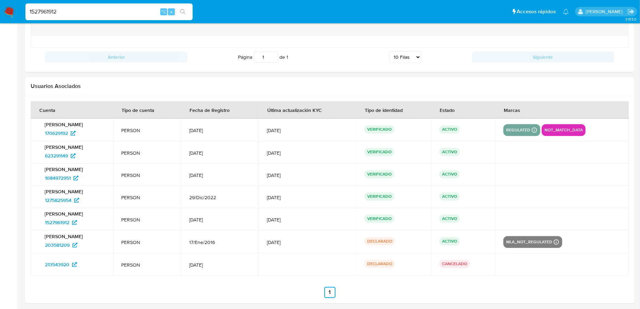
click at [140, 13] on input "1527961912" at bounding box center [108, 11] width 167 height 9
paste input "178719887"
type input "1178719887"
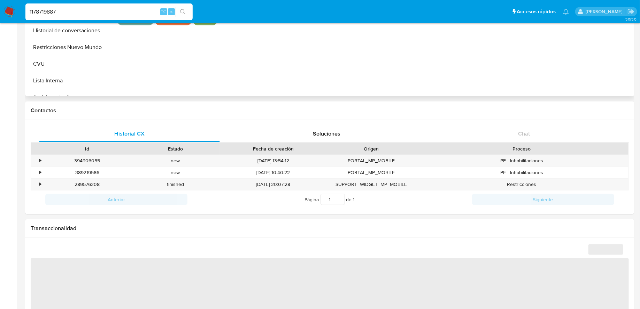
select select "10"
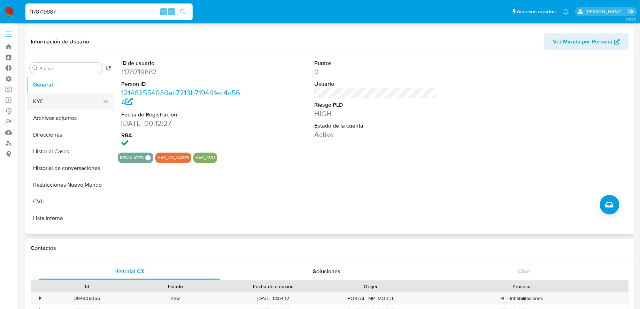
click at [50, 97] on button "KYC" at bounding box center [67, 101] width 81 height 17
